Goal: Task Accomplishment & Management: Use online tool/utility

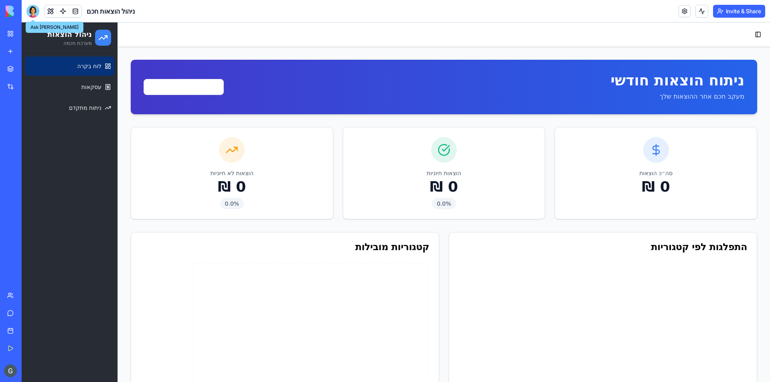
click at [34, 12] on div at bounding box center [32, 11] width 13 height 13
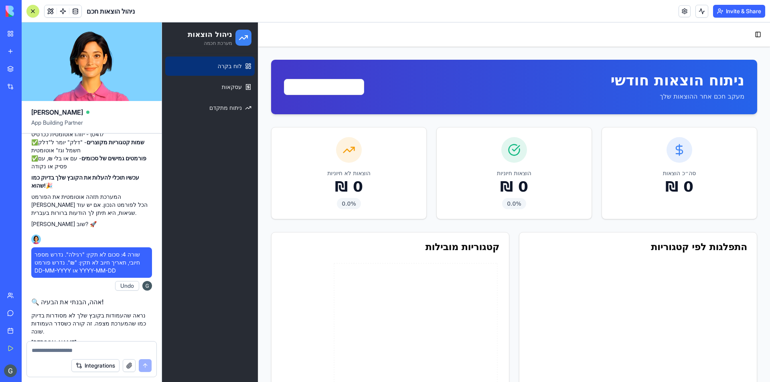
scroll to position [5497, 0]
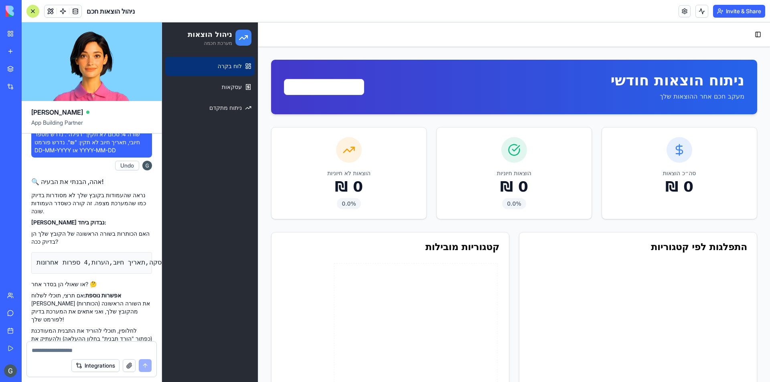
click at [131, 348] on textarea at bounding box center [92, 351] width 120 height 8
click at [219, 93] on link "עסקאות" at bounding box center [209, 86] width 89 height 19
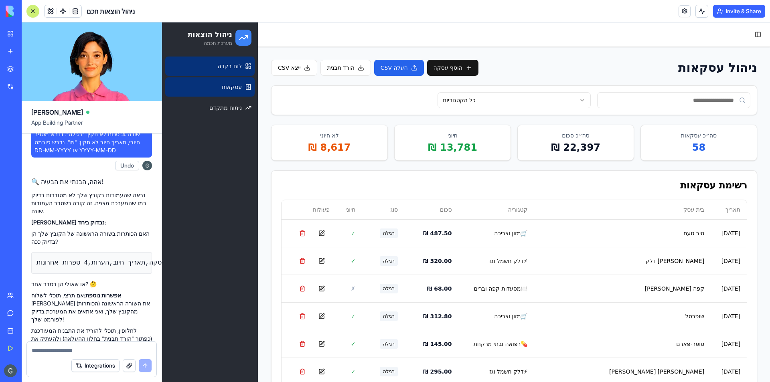
click at [226, 67] on span "לוח בקרה" at bounding box center [230, 66] width 24 height 8
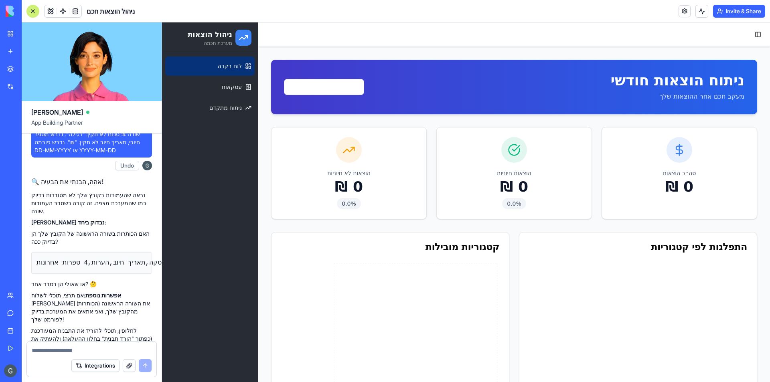
click at [106, 350] on textarea at bounding box center [92, 351] width 120 height 8
type textarea "*"
type textarea "**********"
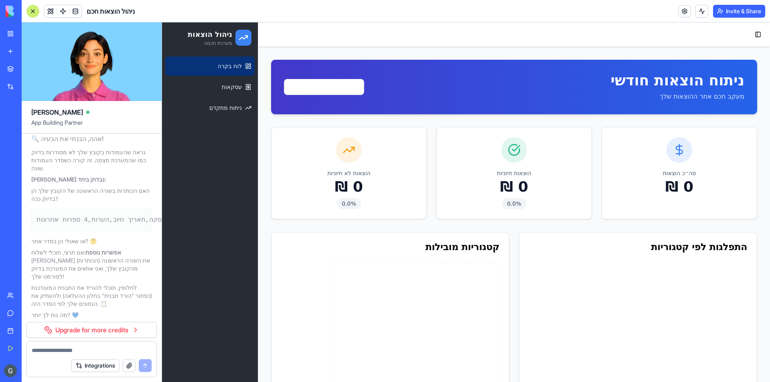
scroll to position [5547, 0]
